Goal: Information Seeking & Learning: Check status

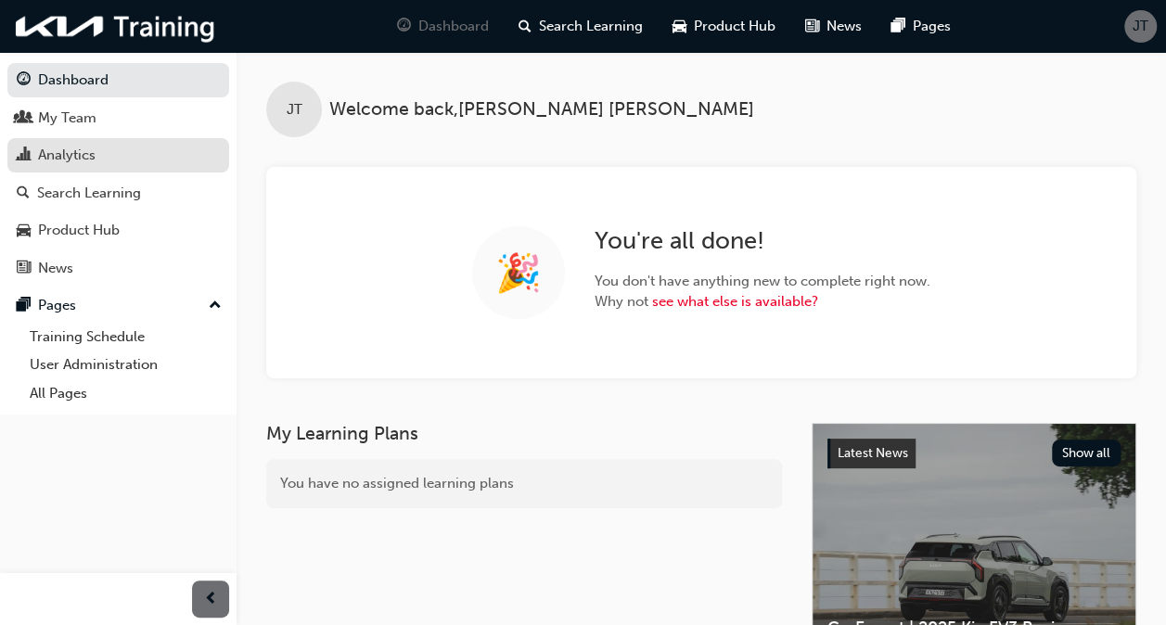
click at [70, 159] on div "Analytics" at bounding box center [66, 155] width 57 height 21
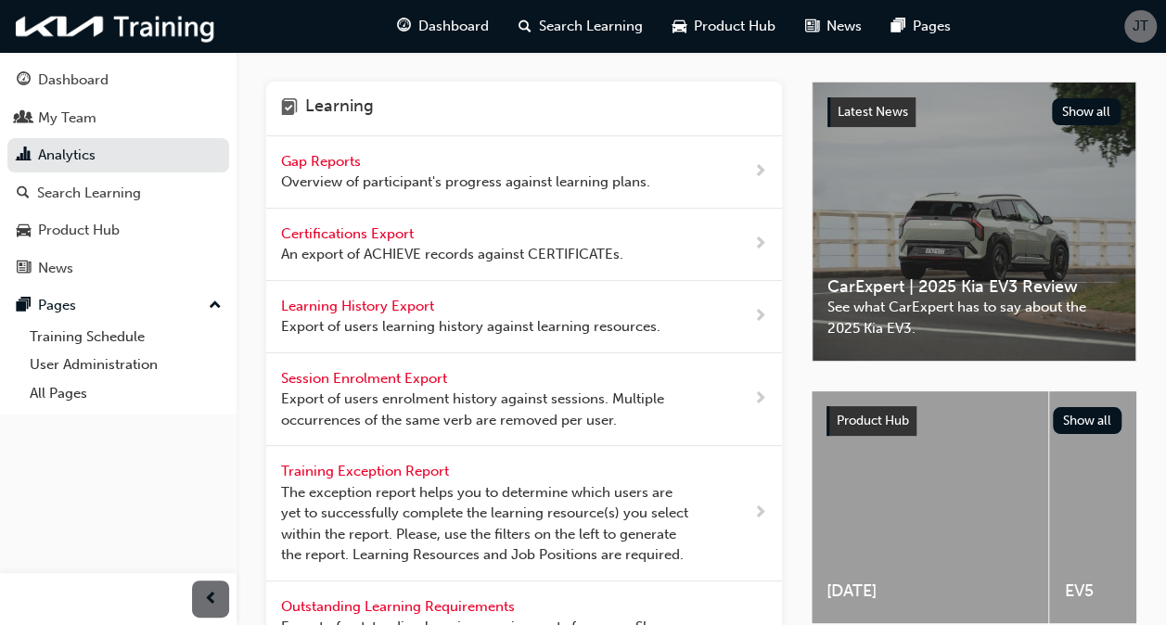
click at [338, 157] on span "Gap Reports" at bounding box center [322, 161] width 83 height 17
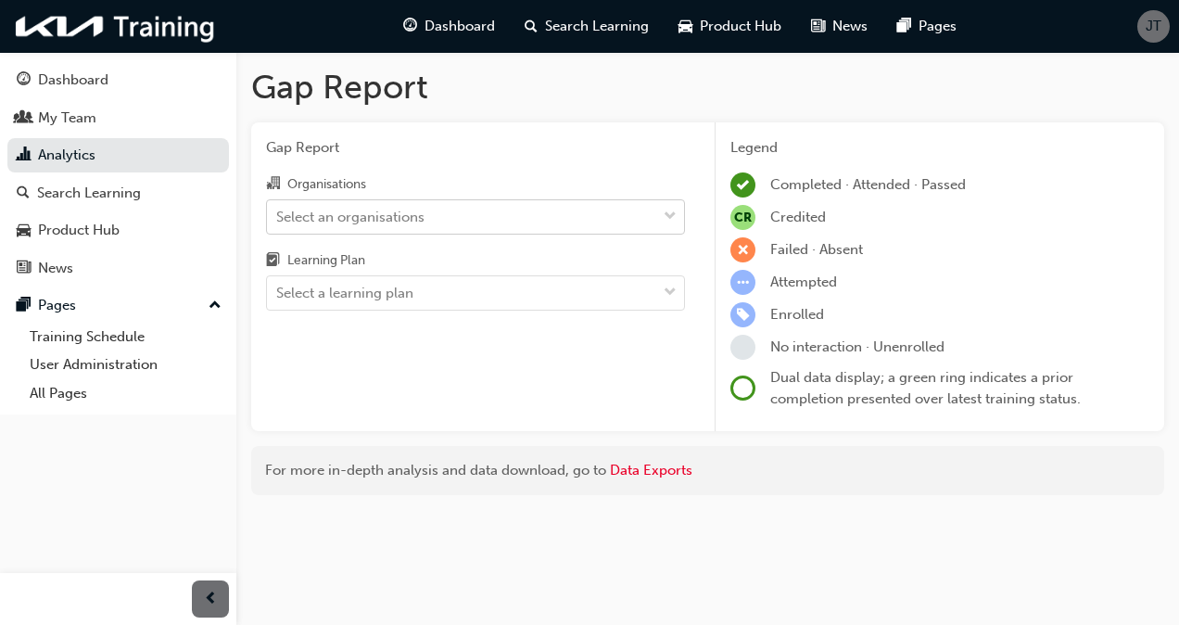
click at [336, 213] on div "Select an organisations" at bounding box center [350, 216] width 148 height 21
click at [278, 213] on input "Organisations Select an organisations" at bounding box center [277, 216] width 2 height 16
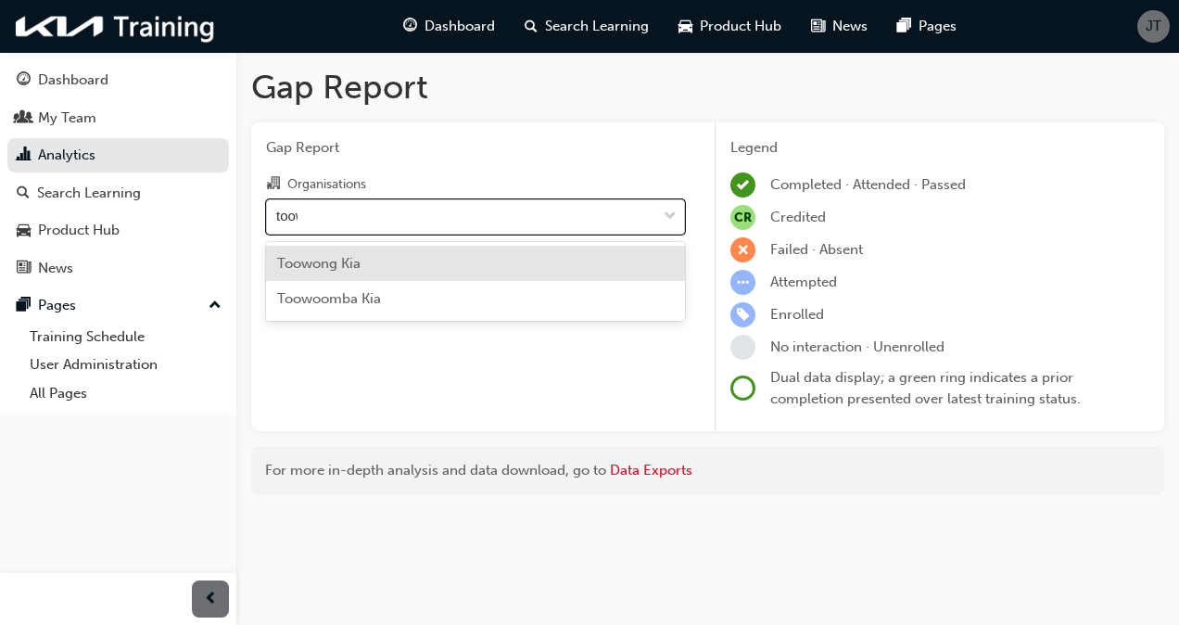
type input "toowo"
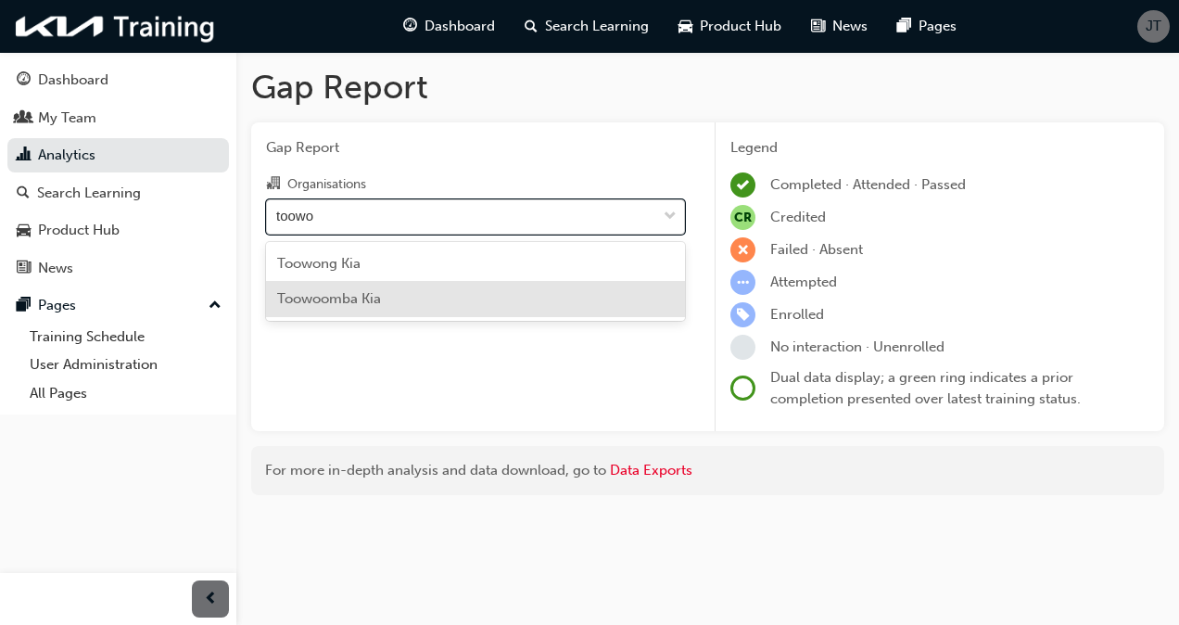
click at [365, 297] on span "Toowoomba Kia" at bounding box center [329, 298] width 104 height 17
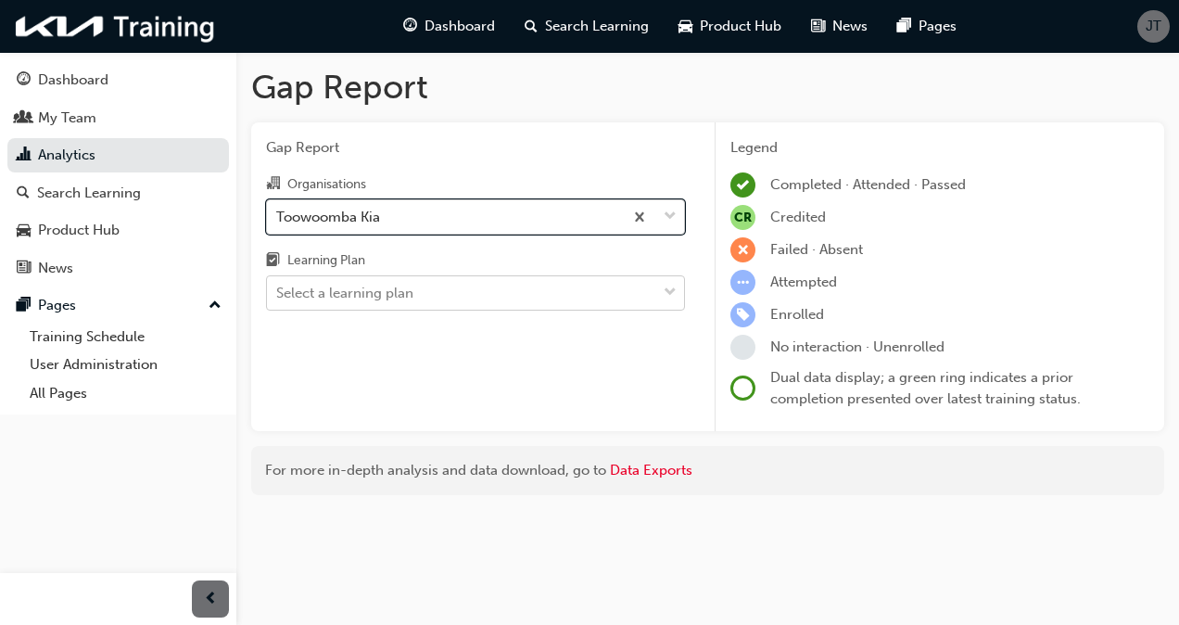
click at [371, 289] on div "Select a learning plan" at bounding box center [344, 293] width 137 height 21
click at [278, 289] on input "Learning Plan Select a learning plan" at bounding box center [277, 293] width 2 height 16
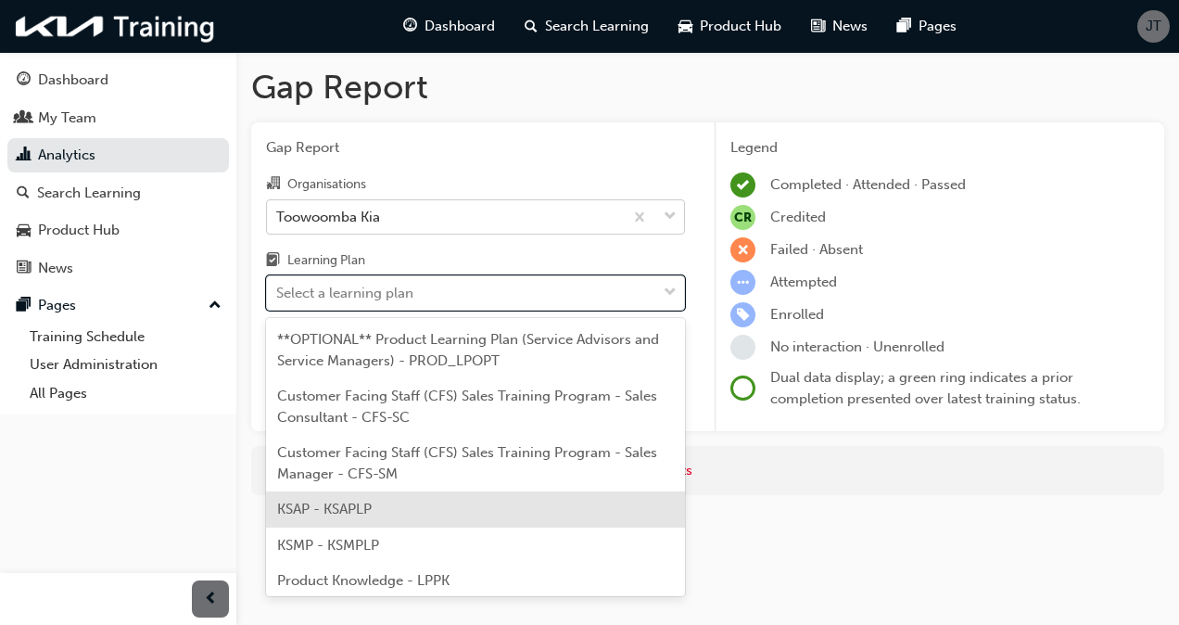
click at [356, 504] on span "KSAP - KSAPLP" at bounding box center [324, 509] width 95 height 17
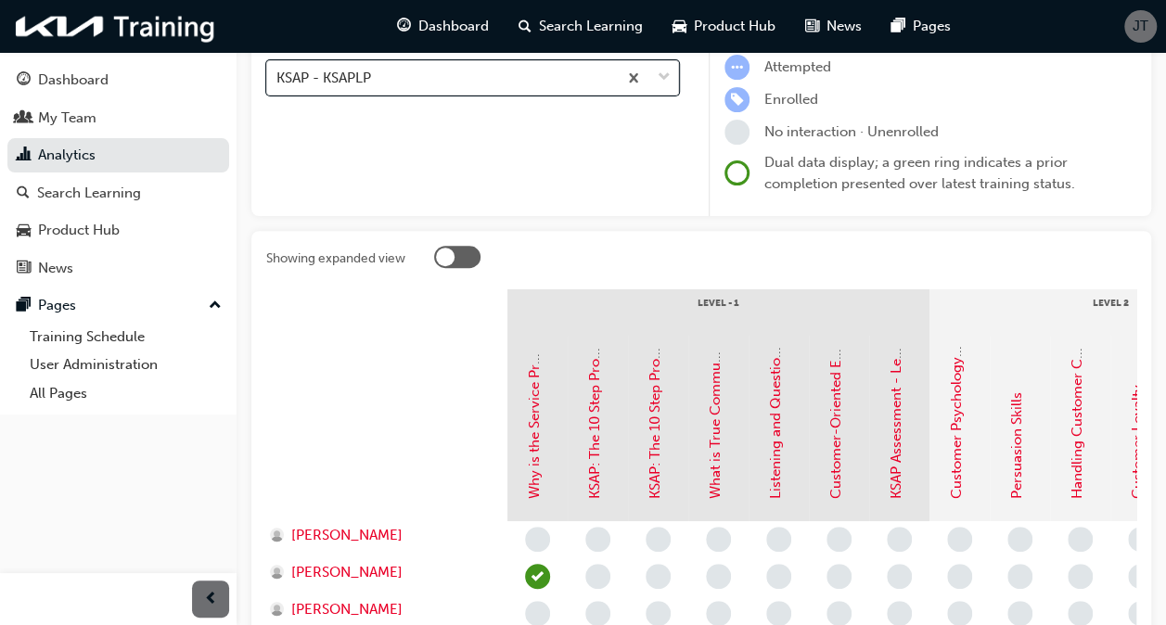
scroll to position [226, 0]
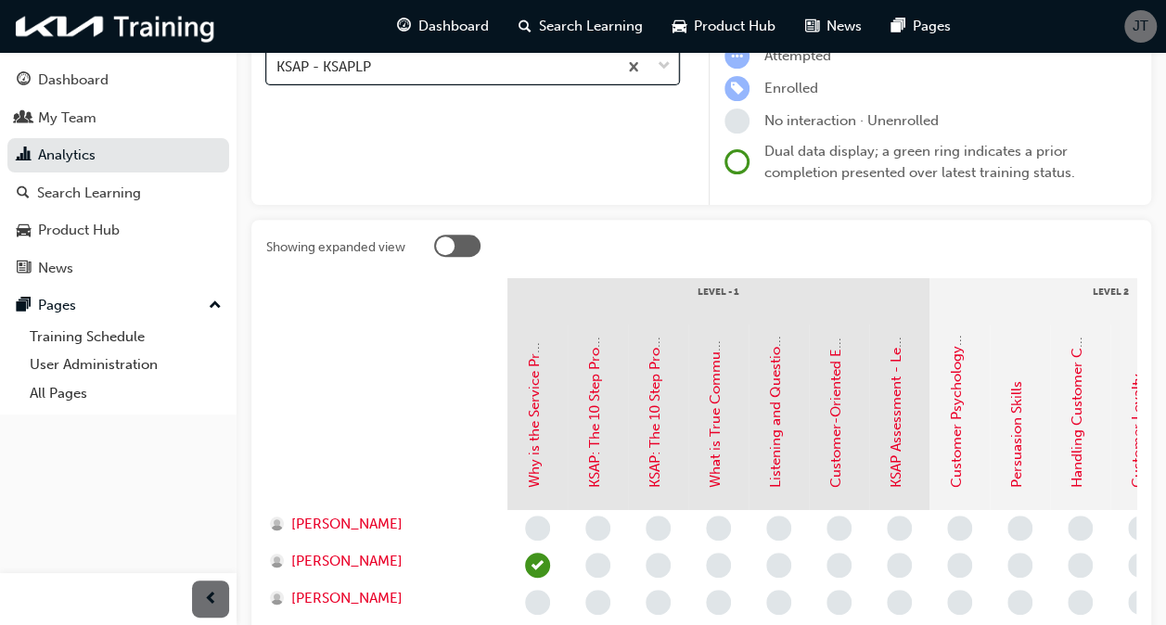
click at [672, 65] on div at bounding box center [647, 66] width 61 height 33
click at [278, 65] on input "Learning Plan option KSAP - KSAPLP, selected. 0 results available. Select is fo…" at bounding box center [277, 66] width 2 height 16
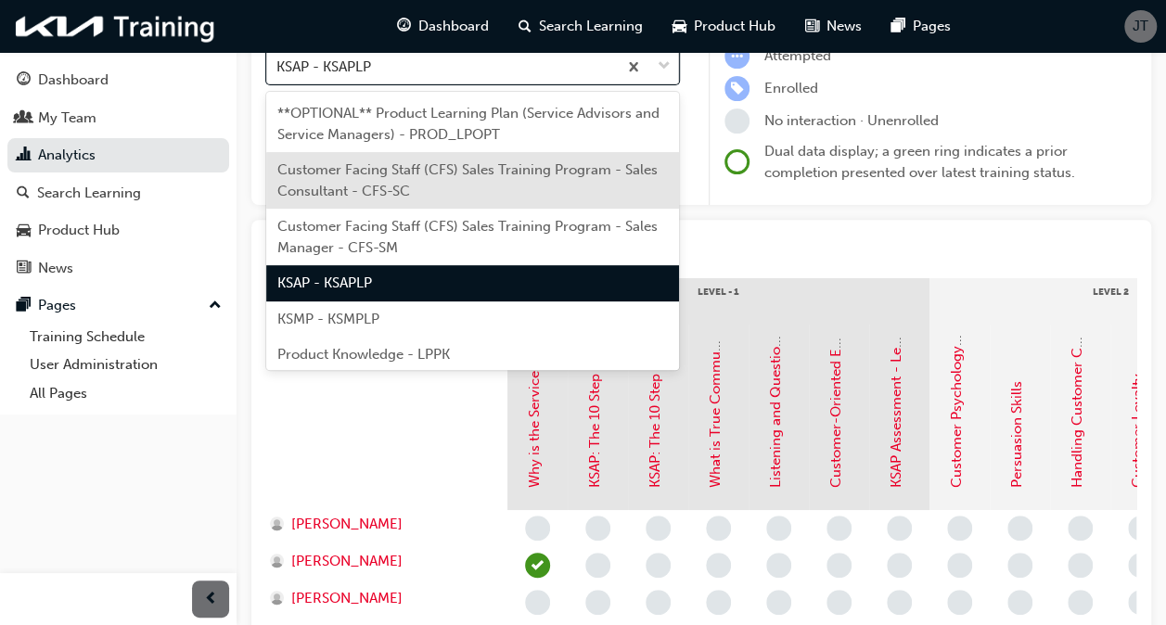
scroll to position [113, 0]
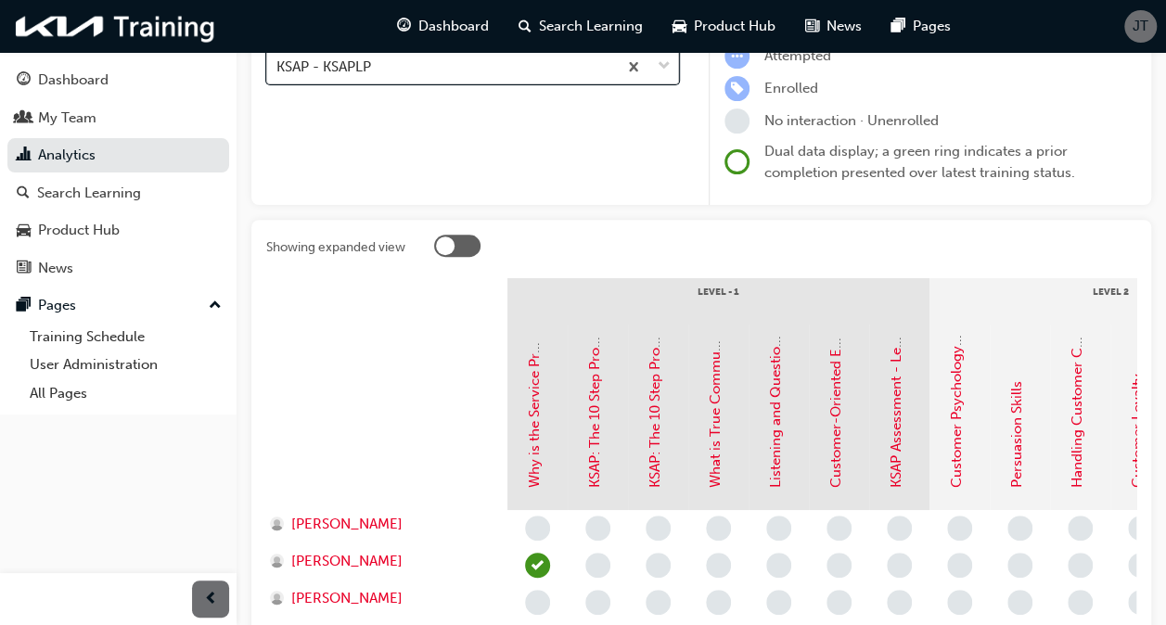
click at [664, 67] on span "down-icon" at bounding box center [663, 67] width 13 height 24
click at [278, 67] on input "Learning Plan option KSAP - KSAPLP, selected. 0 results available. Select is fo…" at bounding box center [277, 66] width 2 height 16
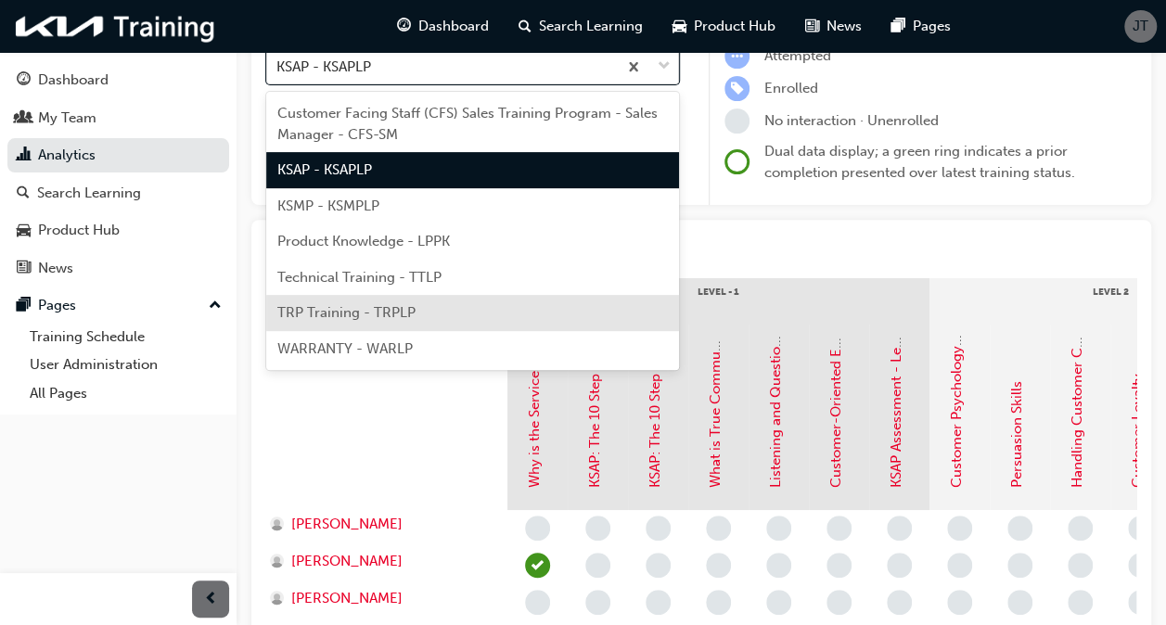
click at [440, 312] on div "TRP Training - TRPLP" at bounding box center [472, 313] width 413 height 36
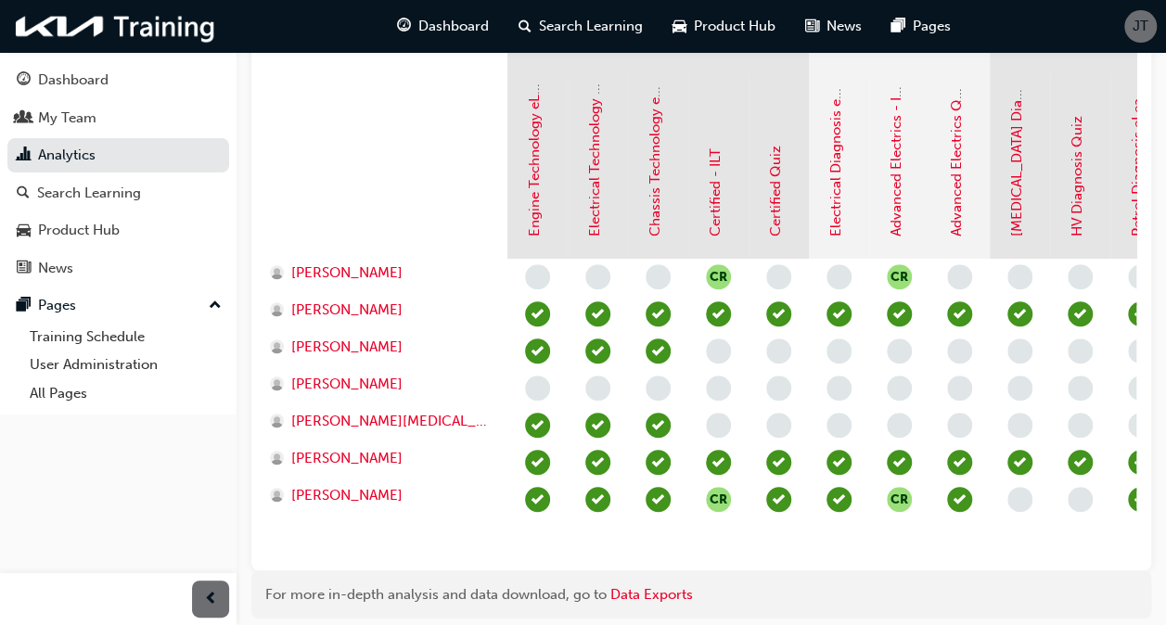
scroll to position [480, 0]
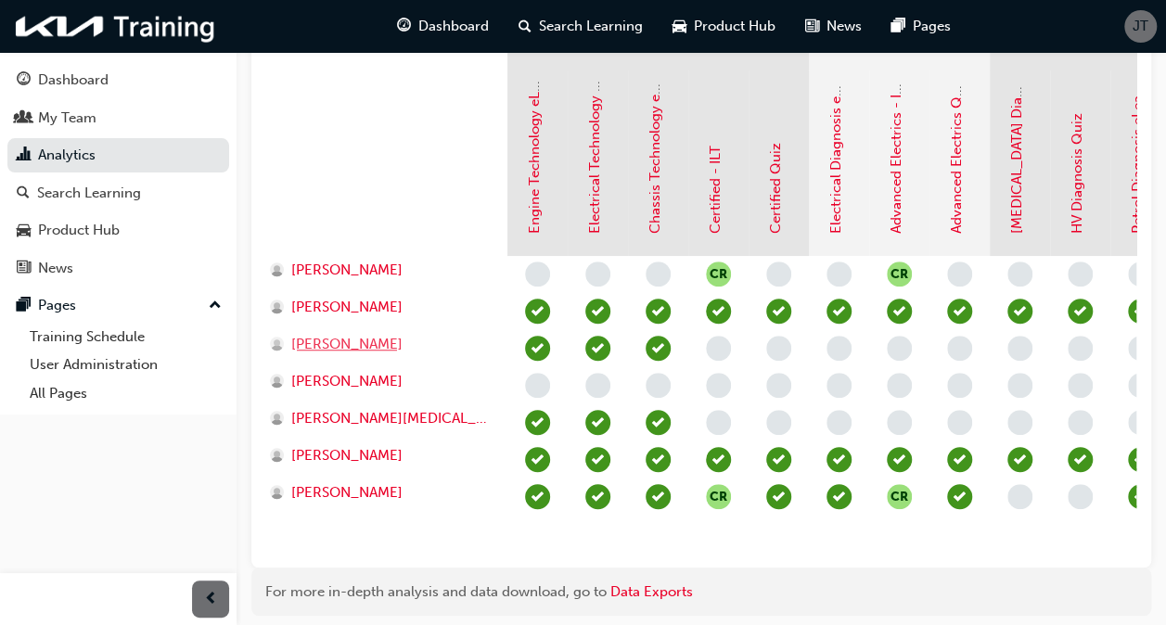
click at [309, 341] on span "[PERSON_NAME]" at bounding box center [346, 344] width 111 height 21
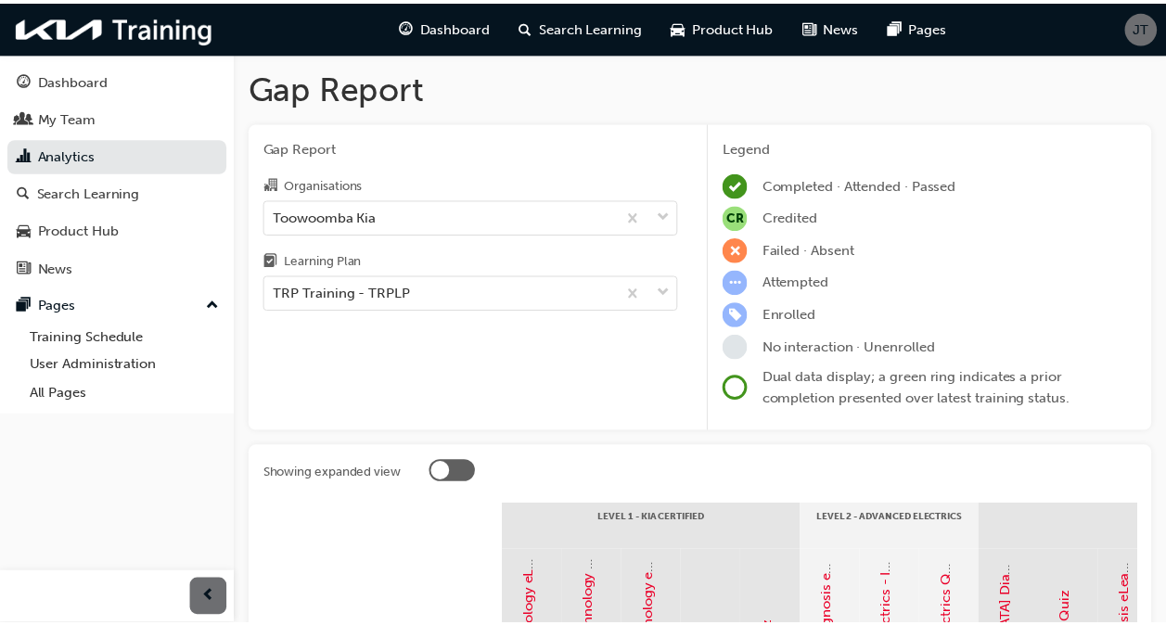
scroll to position [480, 0]
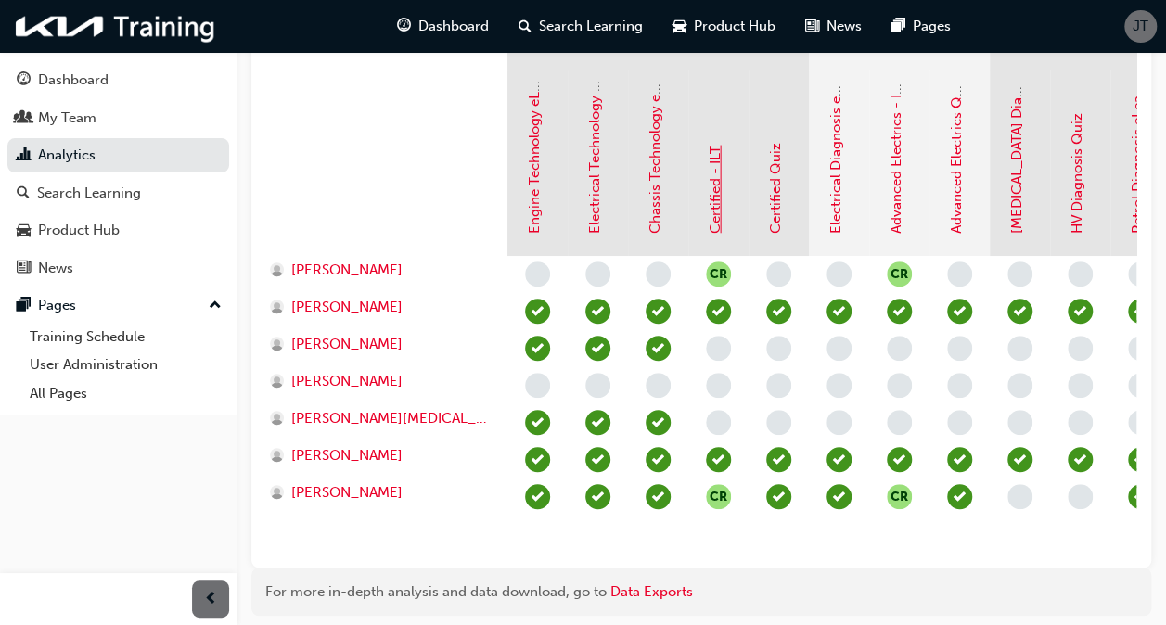
click at [708, 209] on link "Certified - ILT" at bounding box center [715, 190] width 17 height 88
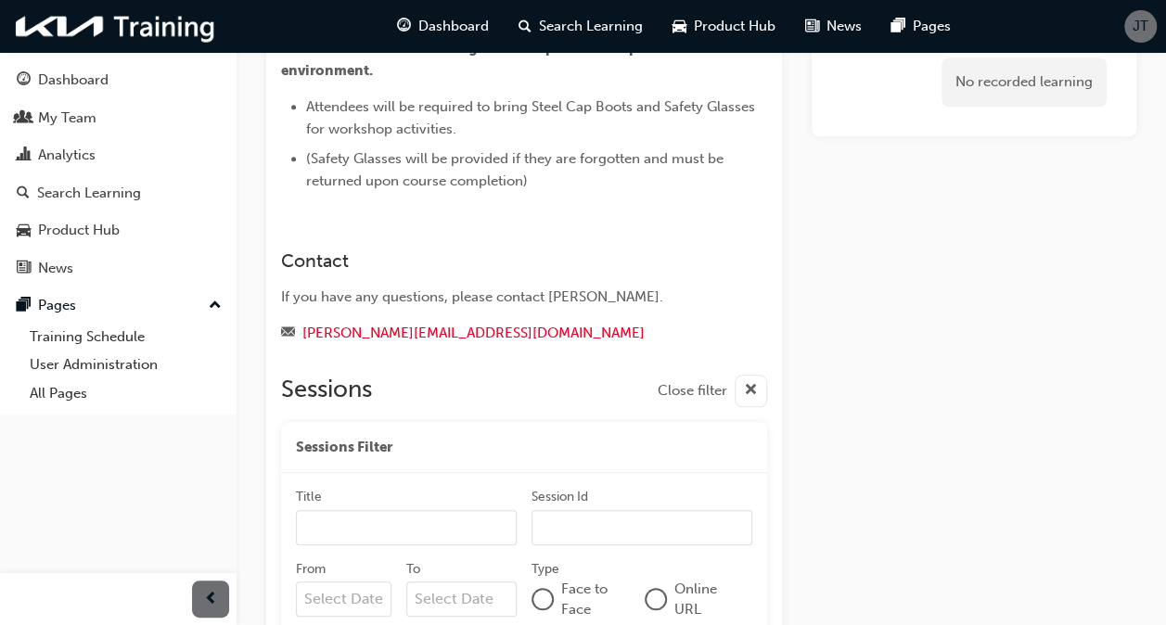
scroll to position [12, 0]
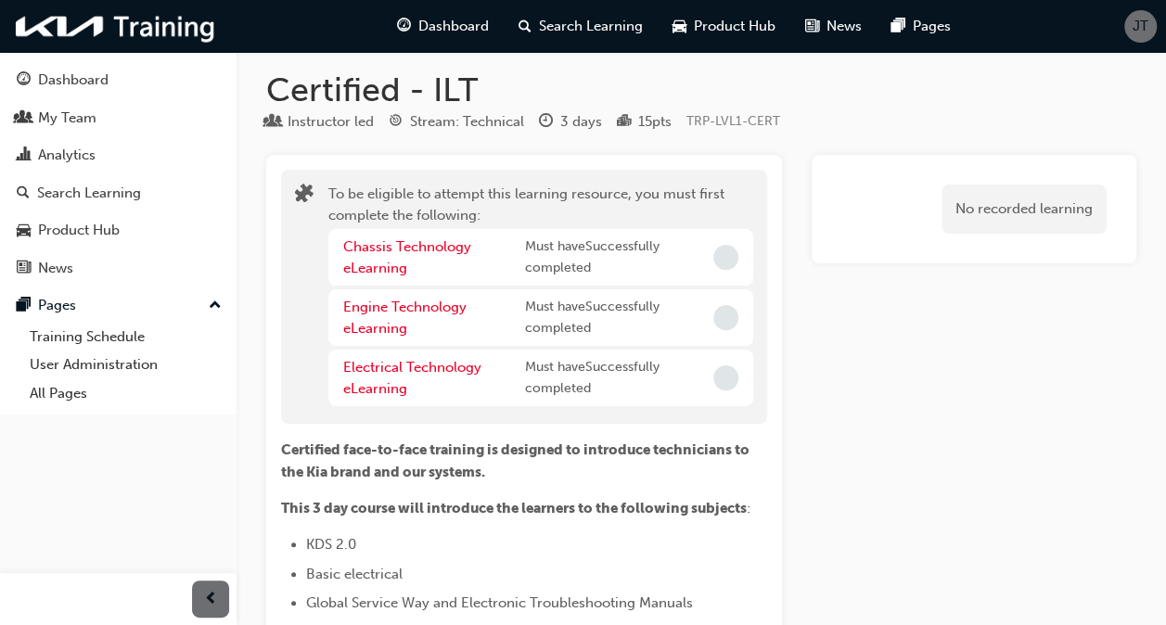
drag, startPoint x: 19, startPoint y: 3, endPoint x: 987, endPoint y: 376, distance: 1038.5
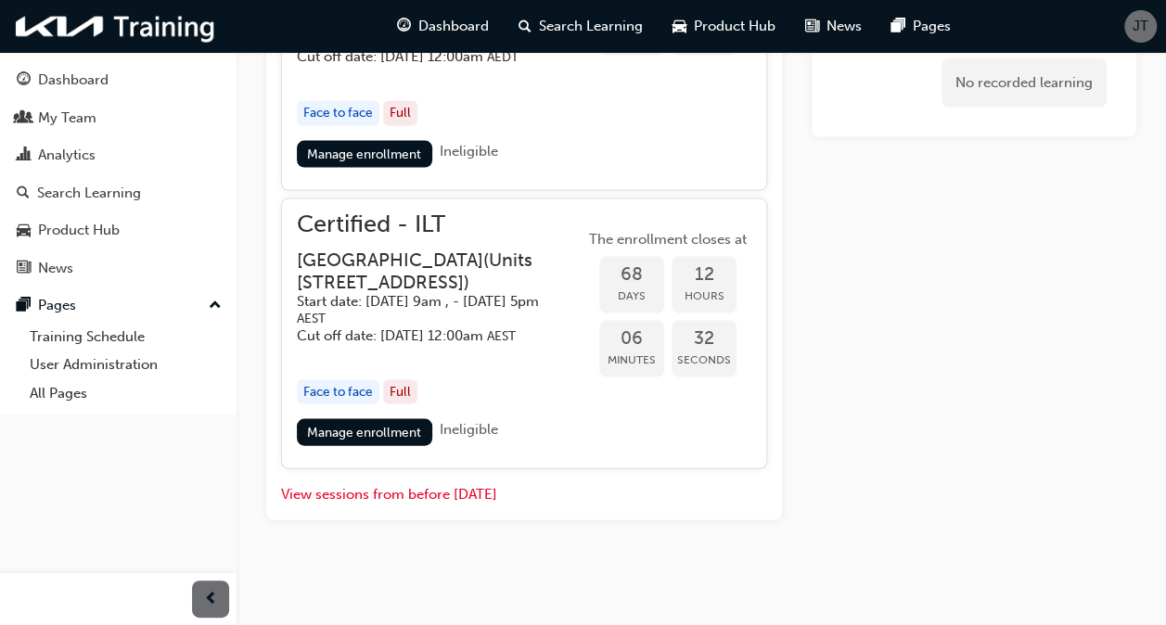
scroll to position [1870, 0]
